Goal: Task Accomplishment & Management: Manage account settings

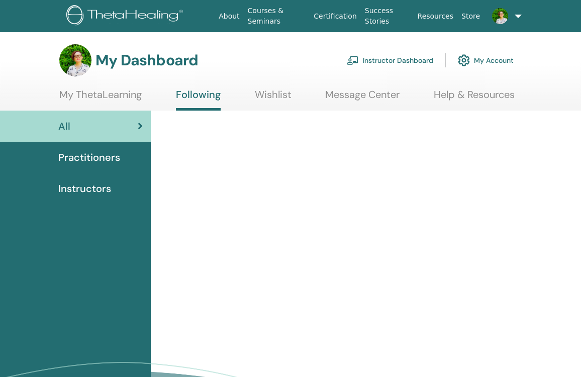
click at [386, 56] on link "Instructor Dashboard" at bounding box center [390, 60] width 87 height 22
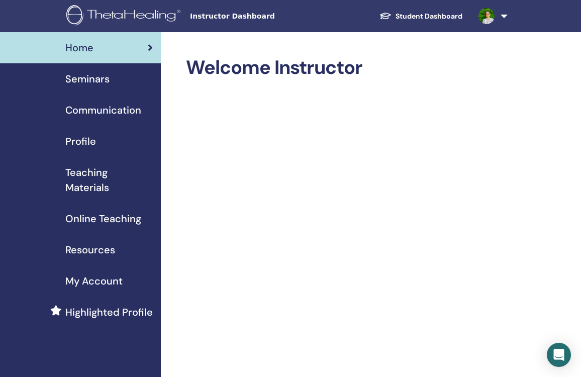
click at [91, 75] on span "Seminars" at bounding box center [87, 78] width 44 height 15
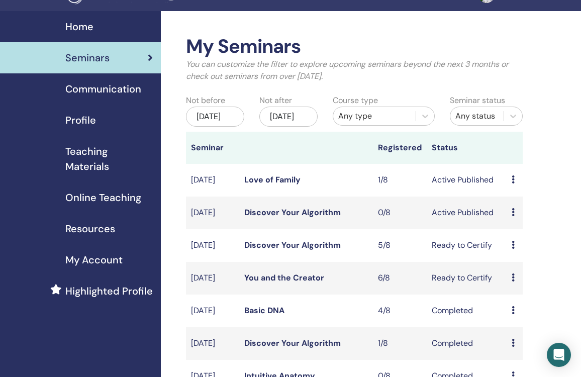
scroll to position [37, 0]
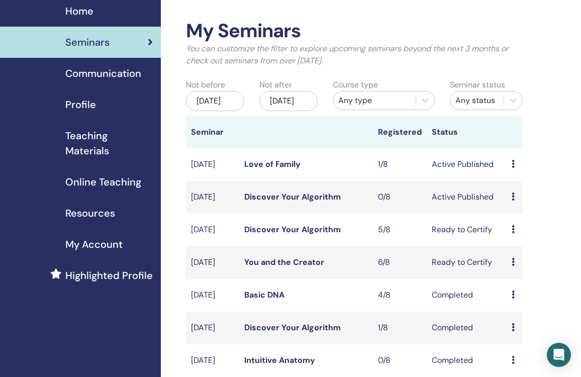
click at [299, 202] on link "Discover Your Algorithm" at bounding box center [292, 197] width 97 height 11
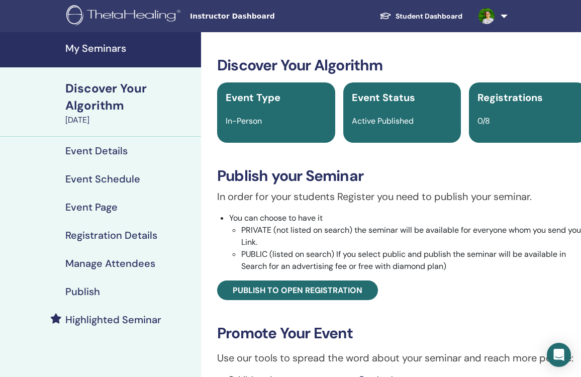
click at [84, 292] on h4 "Publish" at bounding box center [82, 292] width 35 height 12
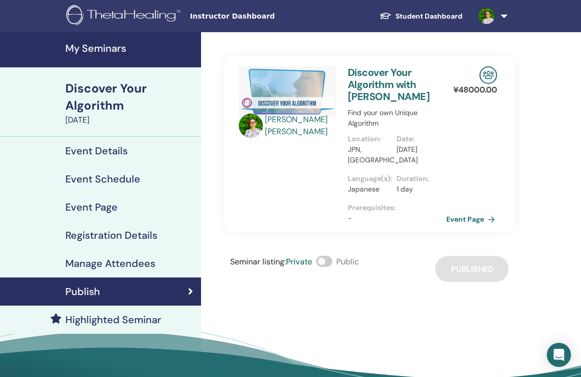
click at [466, 217] on link "Event Page" at bounding box center [473, 219] width 53 height 15
